Goal: Transaction & Acquisition: Purchase product/service

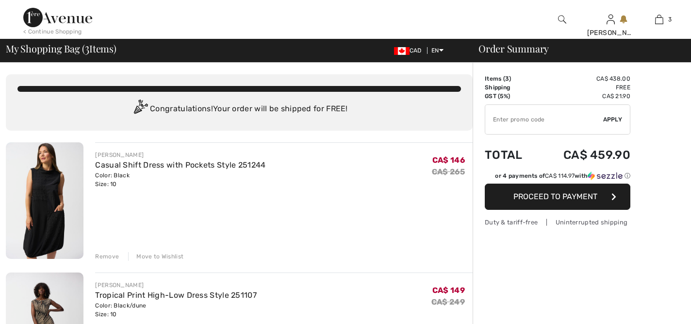
checkbox input "true"
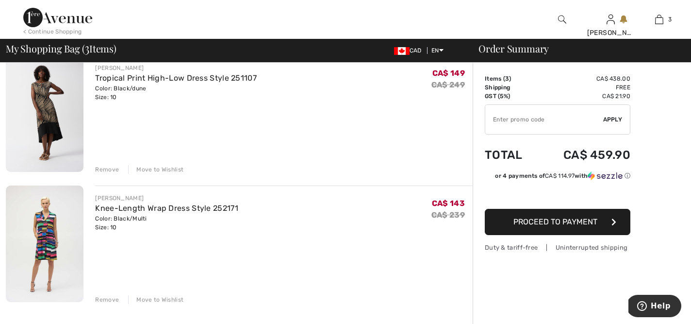
scroll to position [218, 0]
click at [107, 299] on div "Remove" at bounding box center [107, 298] width 24 height 9
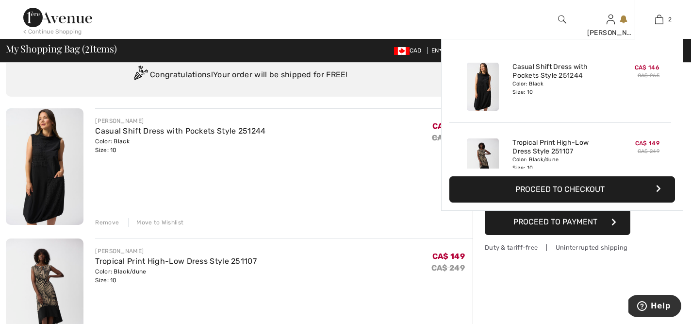
scroll to position [0, 0]
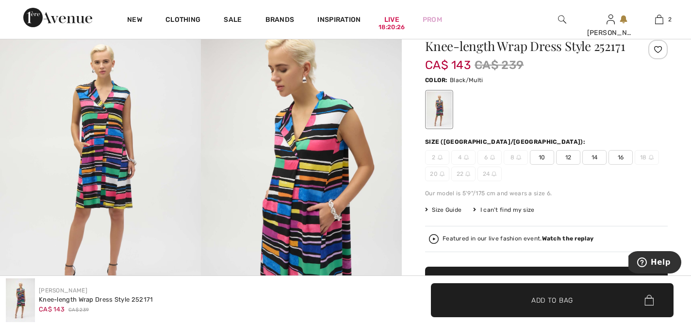
scroll to position [90, 0]
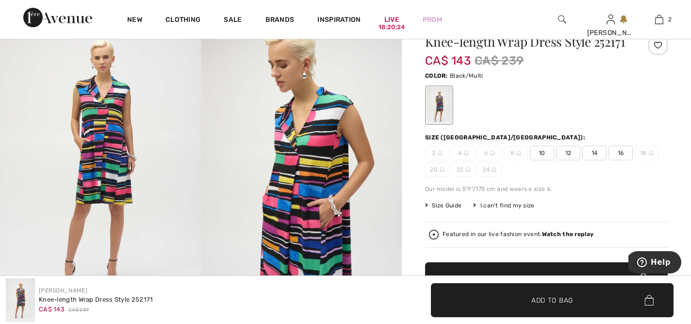
click at [543, 150] on span "10" at bounding box center [542, 153] width 24 height 15
click at [518, 306] on span "✔ Added to Bag Add to Bag" at bounding box center [552, 300] width 243 height 34
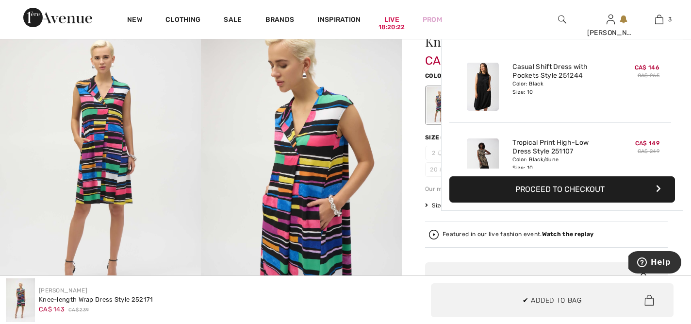
scroll to position [106, 0]
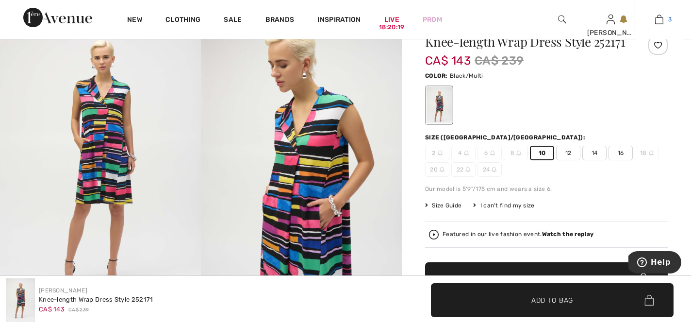
click at [662, 21] on img at bounding box center [659, 20] width 8 height 12
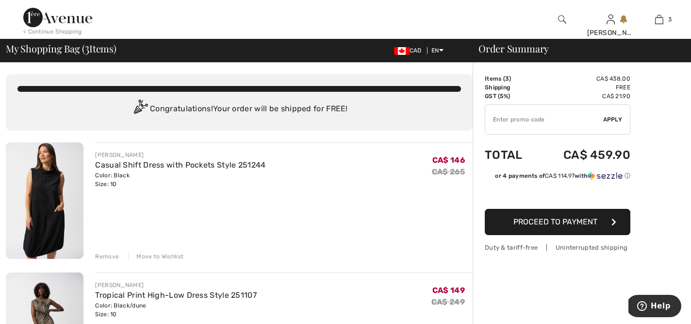
type input "NEW15"
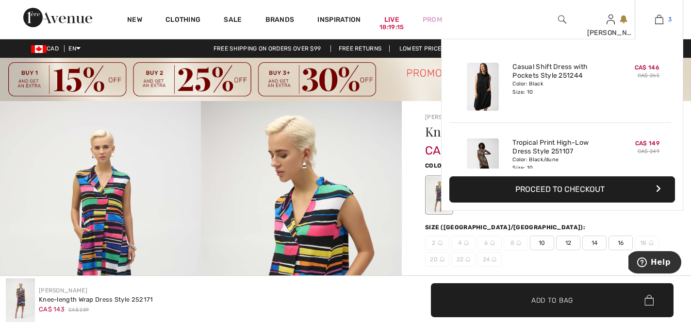
click at [664, 16] on link "3" at bounding box center [659, 20] width 48 height 12
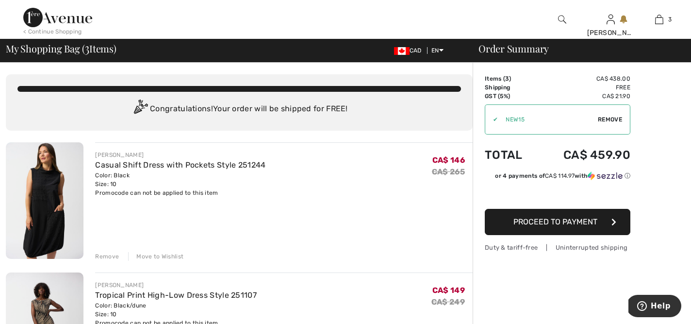
click at [105, 253] on div "Remove" at bounding box center [107, 256] width 24 height 9
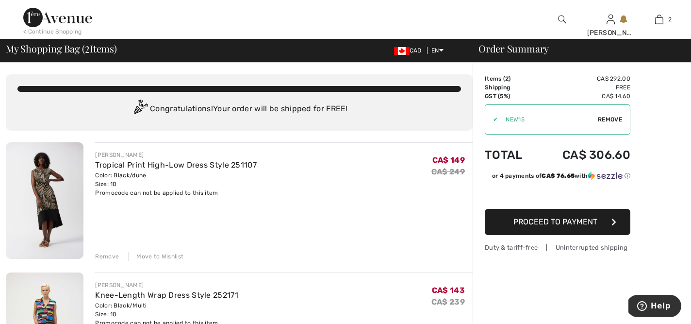
click at [111, 256] on div "Remove" at bounding box center [107, 256] width 24 height 9
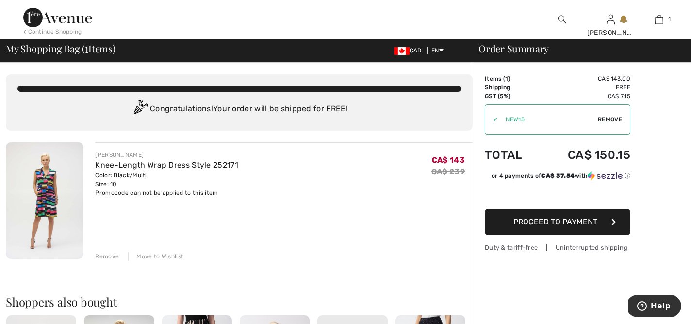
click at [115, 258] on div "Remove" at bounding box center [107, 256] width 24 height 9
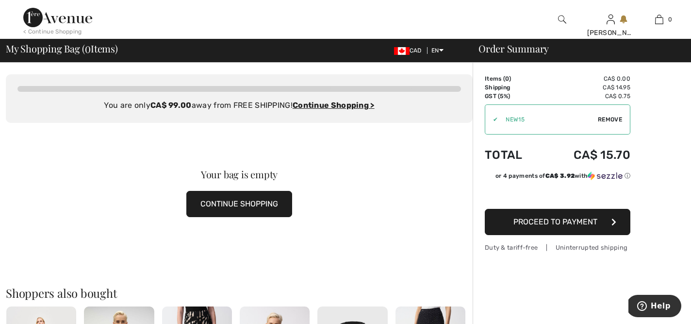
click at [613, 117] on span "Remove" at bounding box center [610, 119] width 24 height 9
